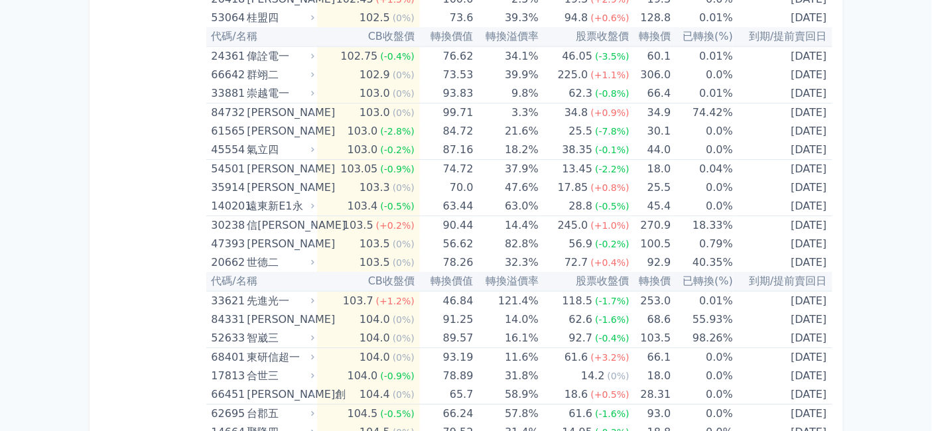
scroll to position [3020, 0]
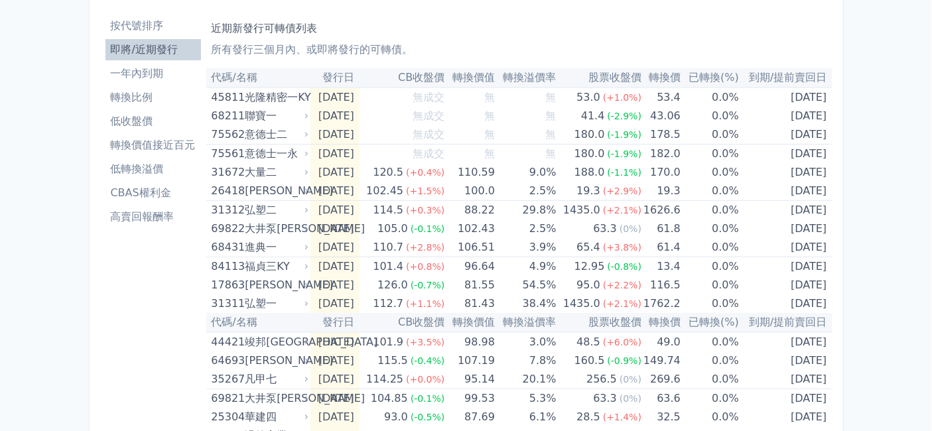
scroll to position [43, 0]
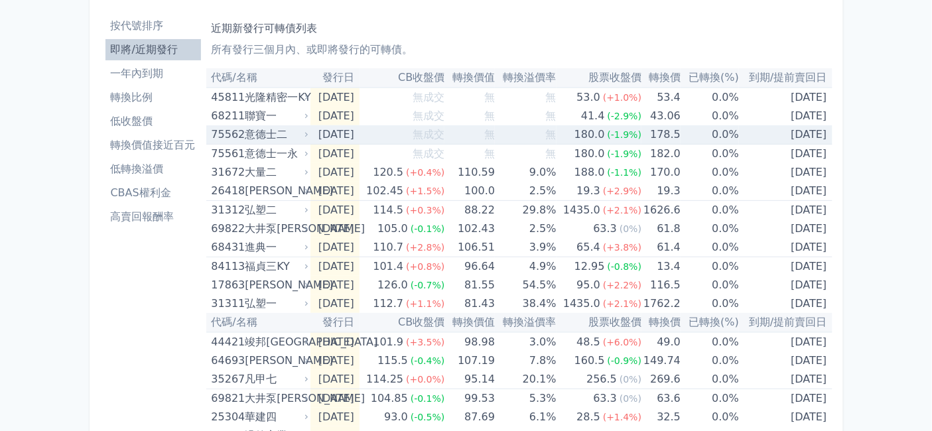
click at [245, 144] on div "意德士二" at bounding box center [275, 134] width 61 height 19
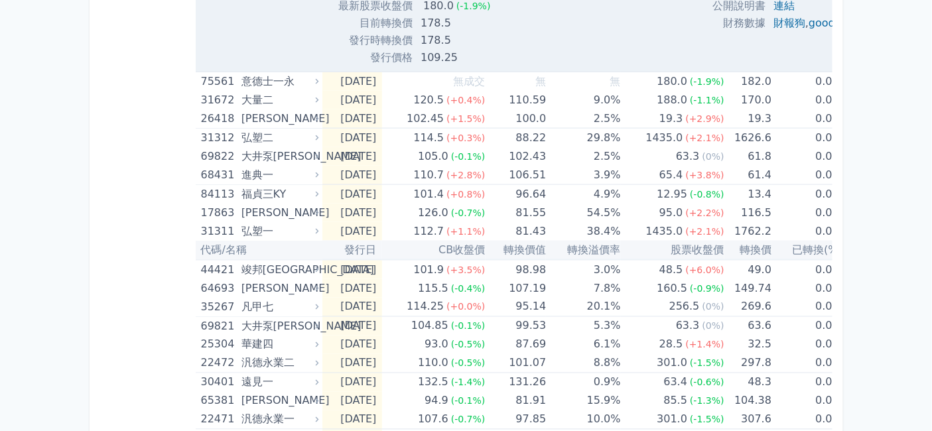
scroll to position [559, 0]
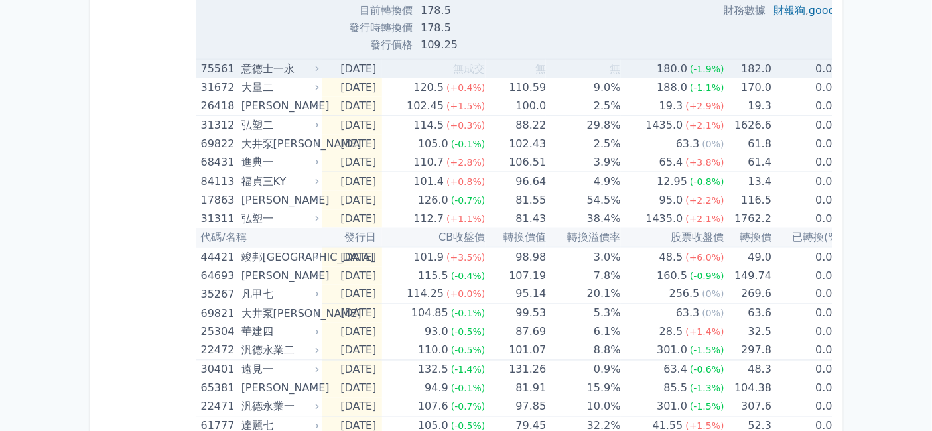
click at [241, 78] on div "意德士一永" at bounding box center [278, 69] width 74 height 19
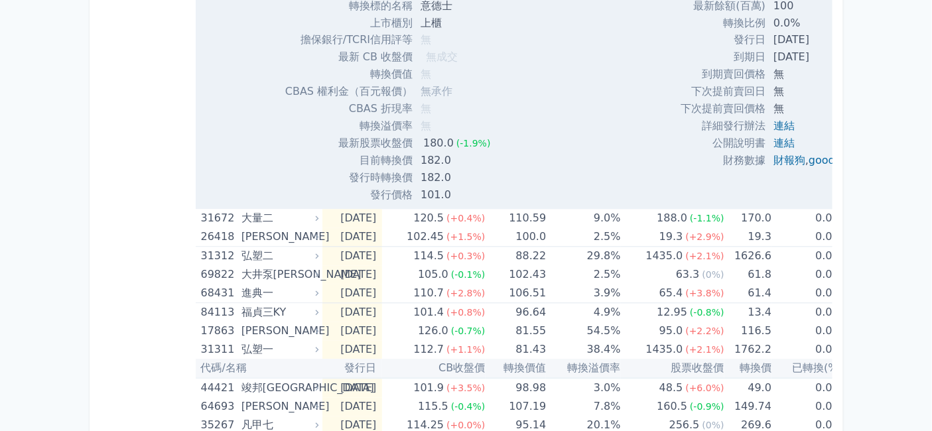
scroll to position [853, 0]
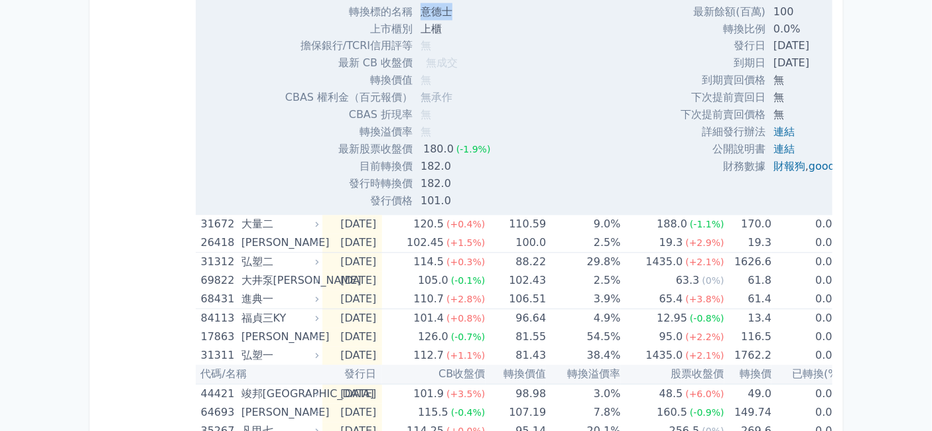
drag, startPoint x: 388, startPoint y: 126, endPoint x: 422, endPoint y: 135, distance: 35.1
click at [422, 20] on td "意德士" at bounding box center [456, 11] width 88 height 17
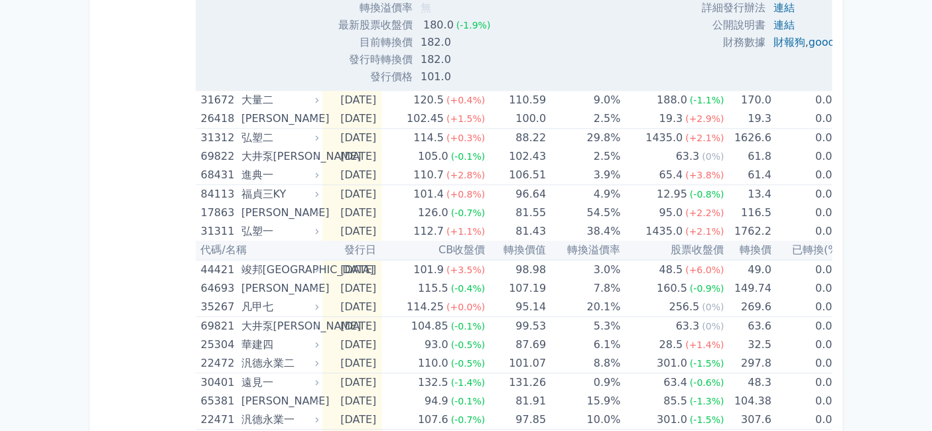
scroll to position [1075, 0]
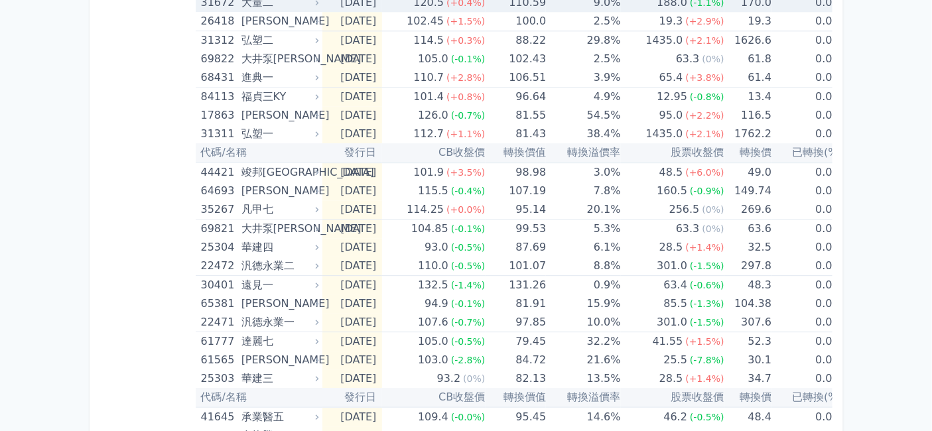
click at [241, 12] on div "大量二" at bounding box center [278, 2] width 74 height 19
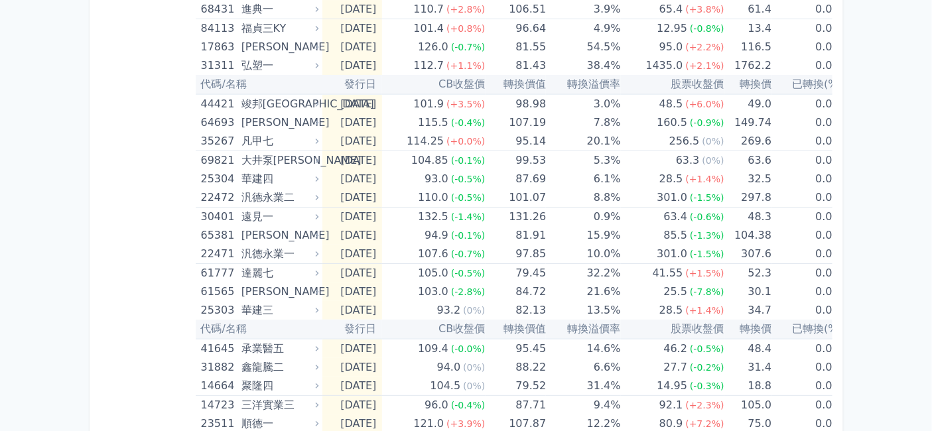
scroll to position [1590, 0]
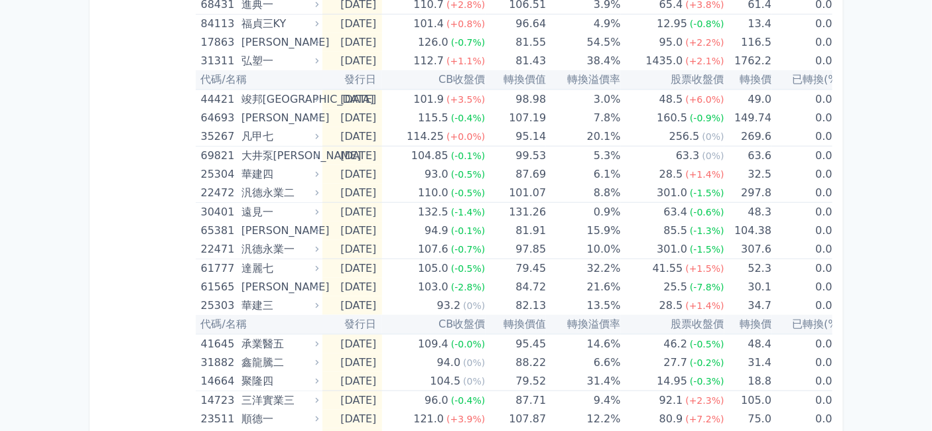
scroll to position [2032, 0]
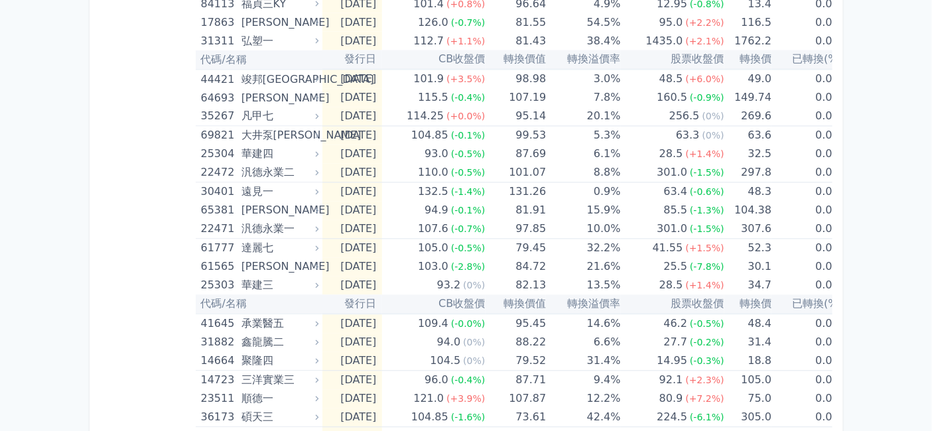
scroll to position [2474, 0]
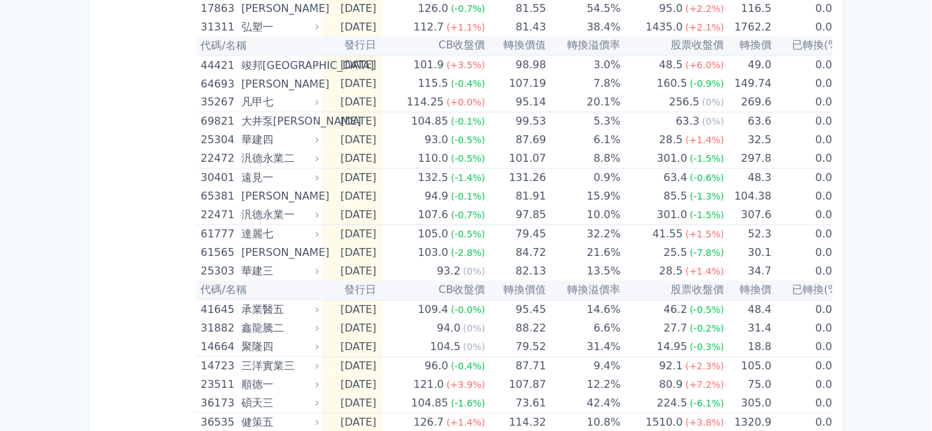
drag, startPoint x: 387, startPoint y: 105, endPoint x: 406, endPoint y: 104, distance: 19.3
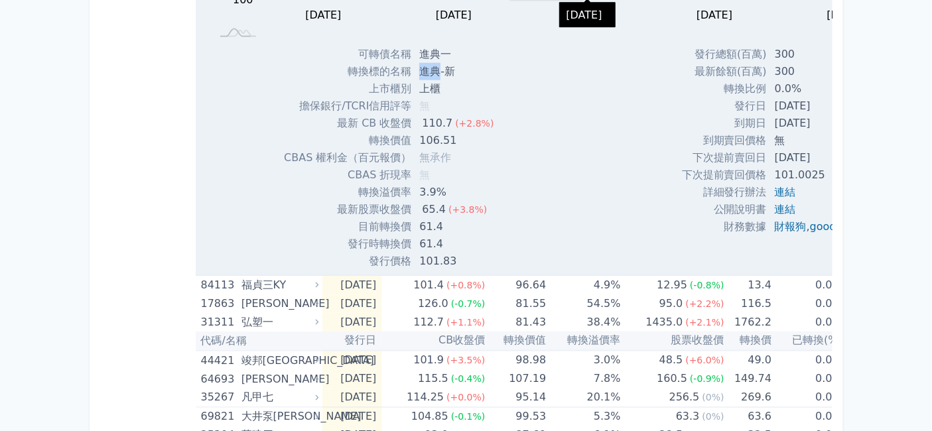
scroll to position [2032, 0]
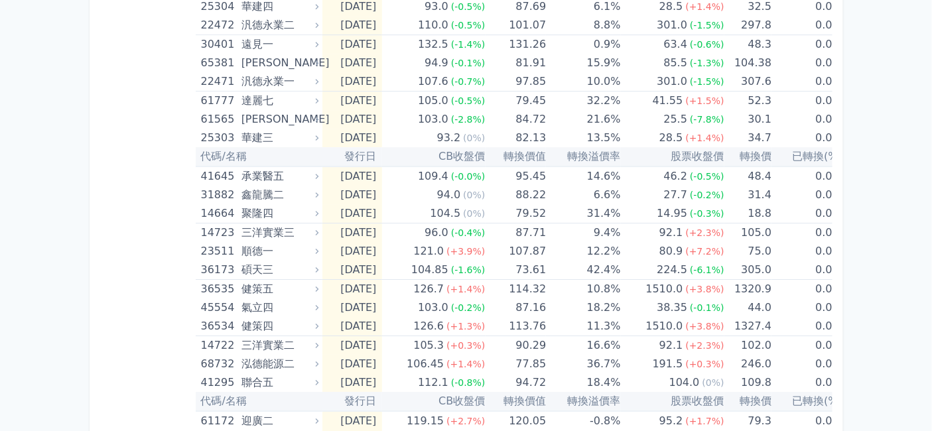
scroll to position [3137, 0]
